Goal: Information Seeking & Learning: Compare options

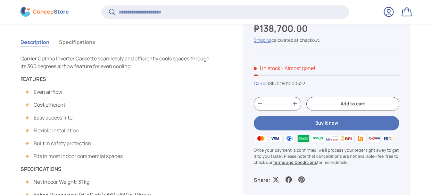
scroll to position [255, 0]
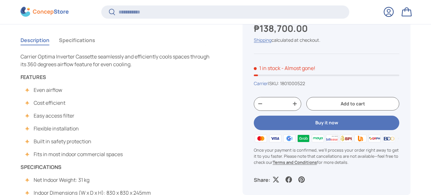
click at [87, 36] on button "Specifications" at bounding box center [77, 40] width 36 height 15
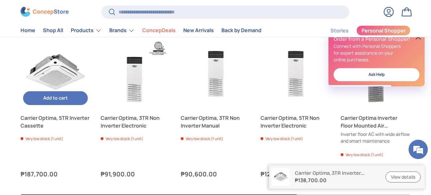
scroll to position [449, 0]
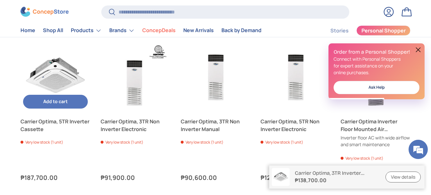
click at [65, 74] on link "Carrier Optima, 5TR Inverter Cassette" at bounding box center [56, 76] width 70 height 70
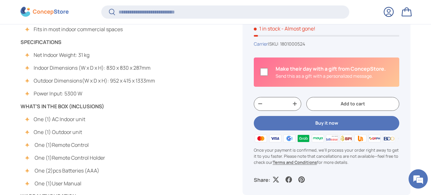
scroll to position [384, 0]
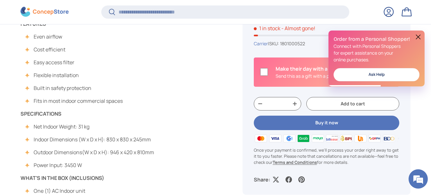
scroll to position [320, 0]
